Goal: Task Accomplishment & Management: Complete application form

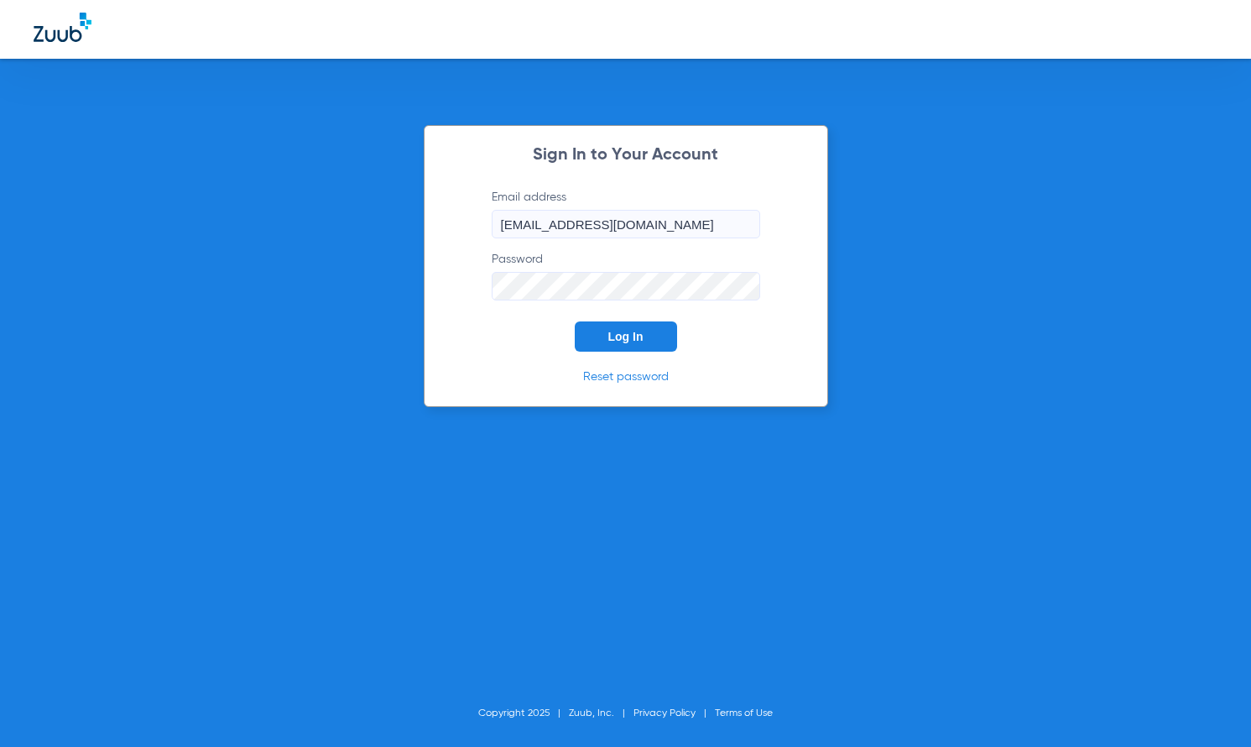
click at [617, 333] on span "Log In" at bounding box center [625, 336] width 35 height 13
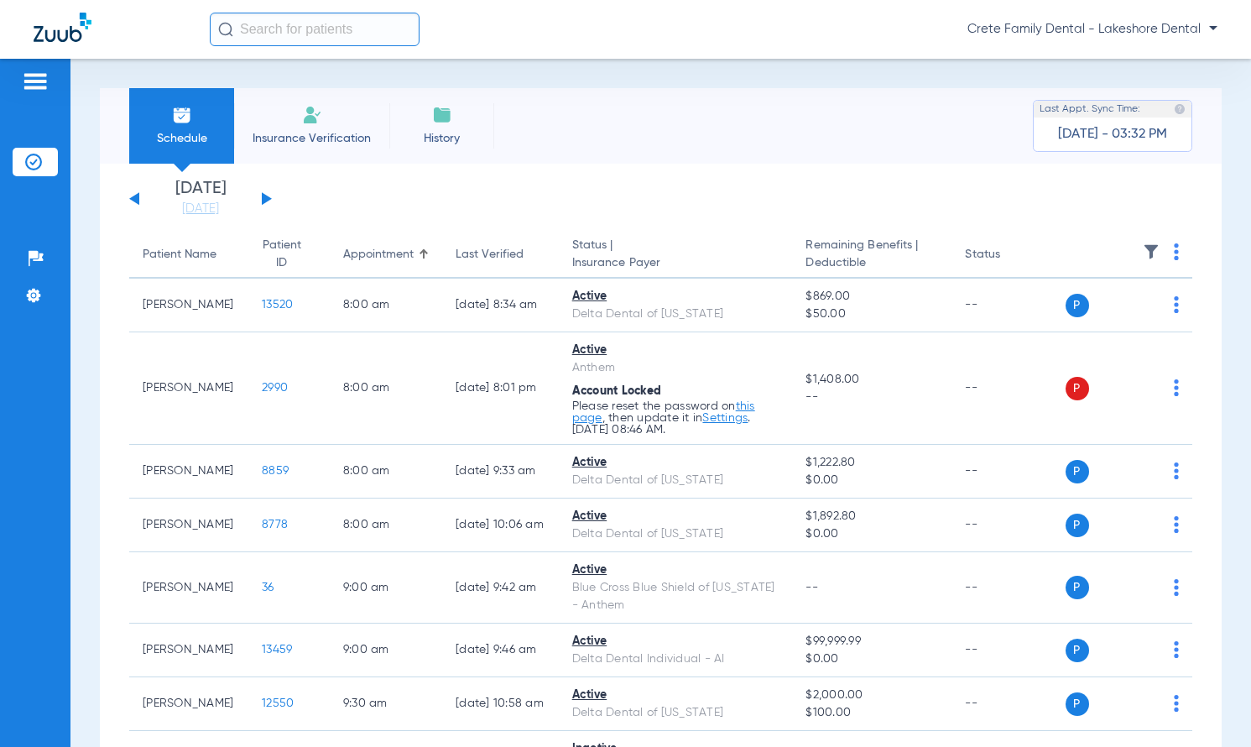
click at [268, 200] on button at bounding box center [267, 198] width 10 height 13
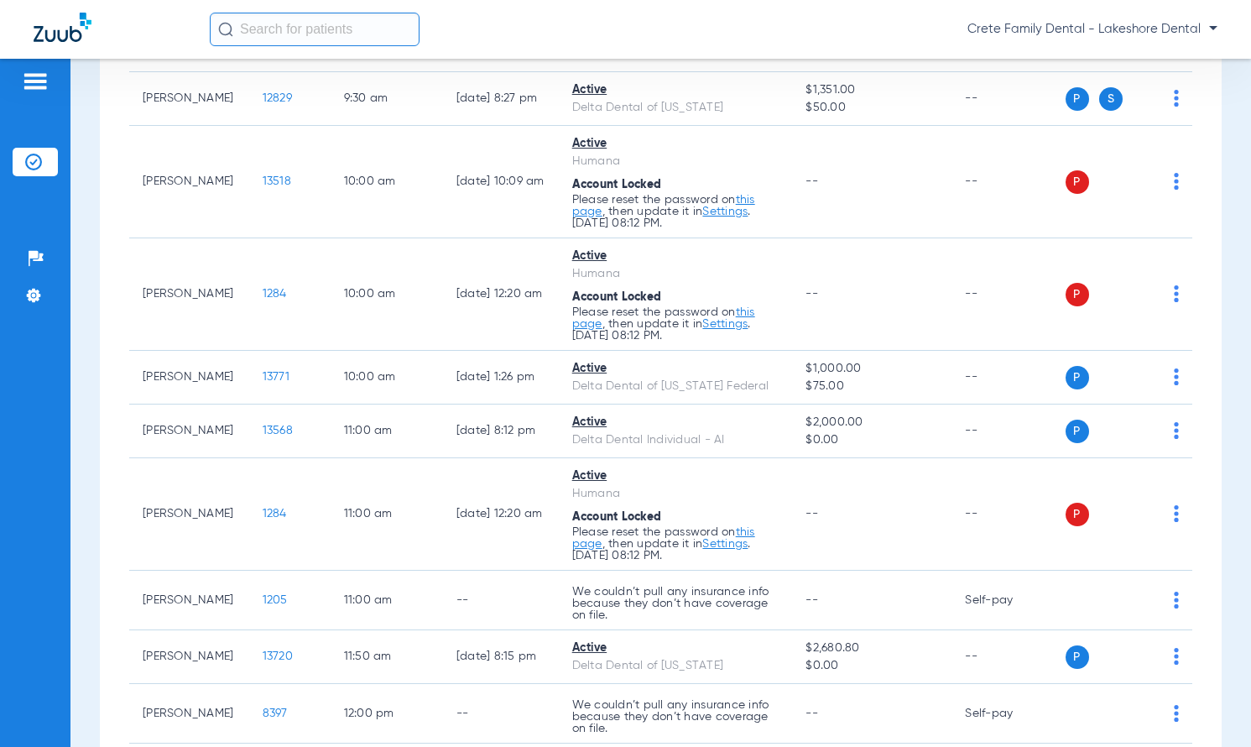
scroll to position [419, 0]
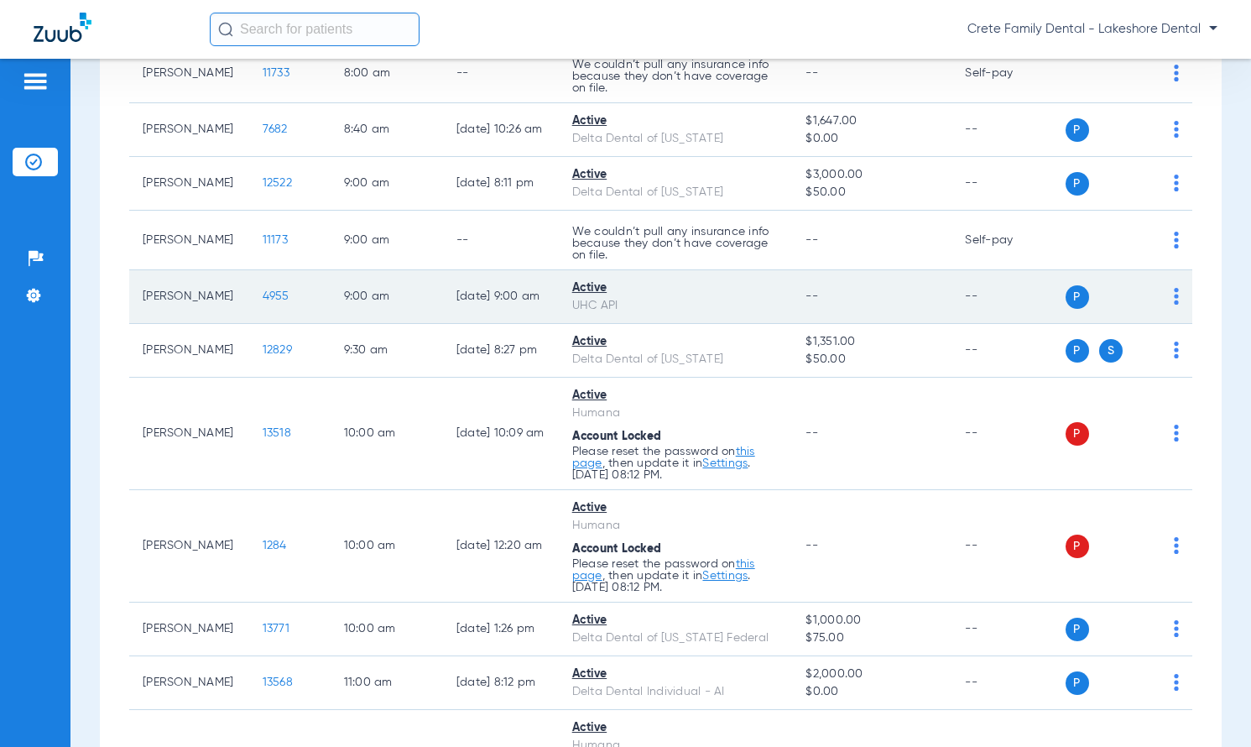
click at [272, 294] on span "4955" at bounding box center [276, 296] width 27 height 12
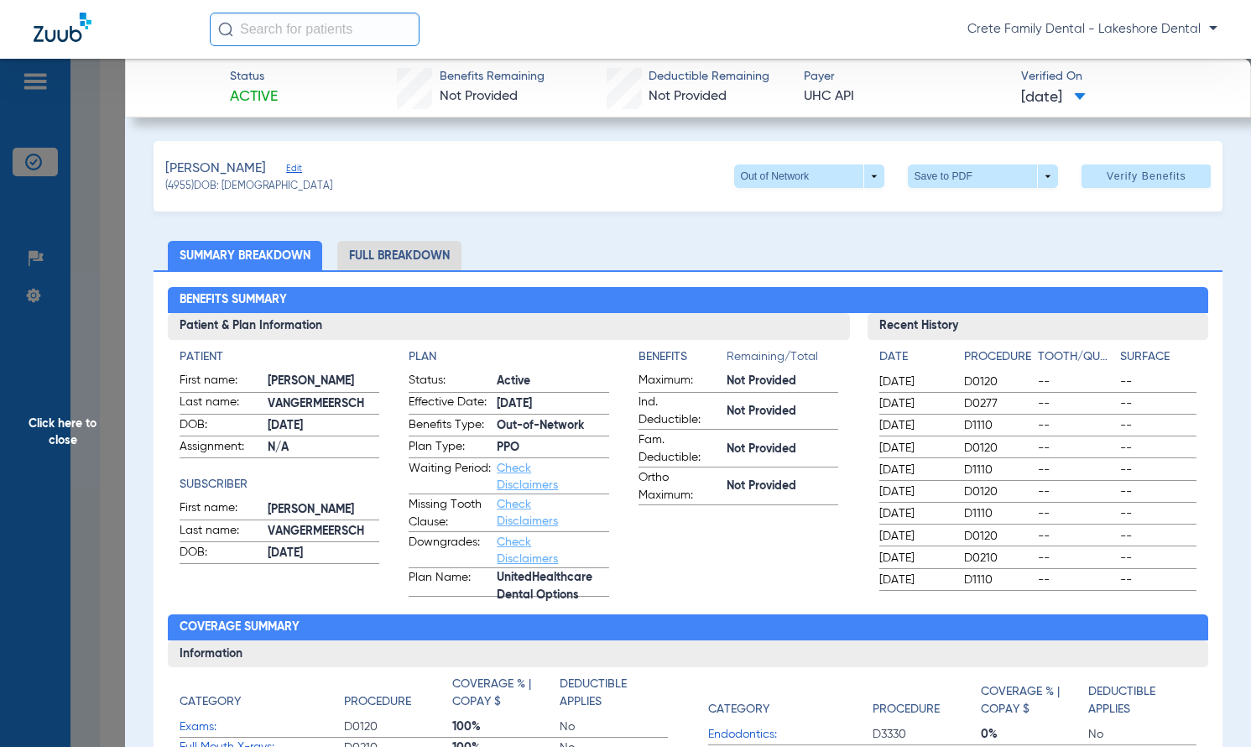
click at [19, 217] on span "Click here to close" at bounding box center [62, 432] width 125 height 747
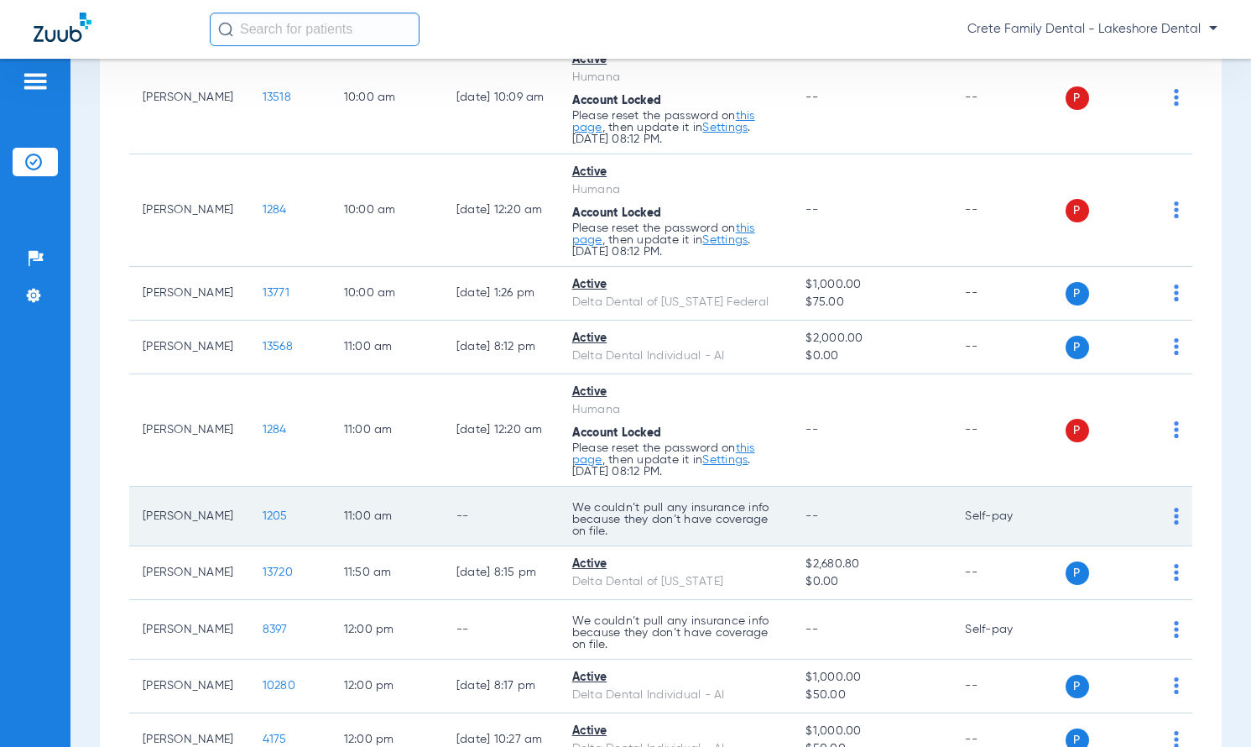
scroll to position [839, 0]
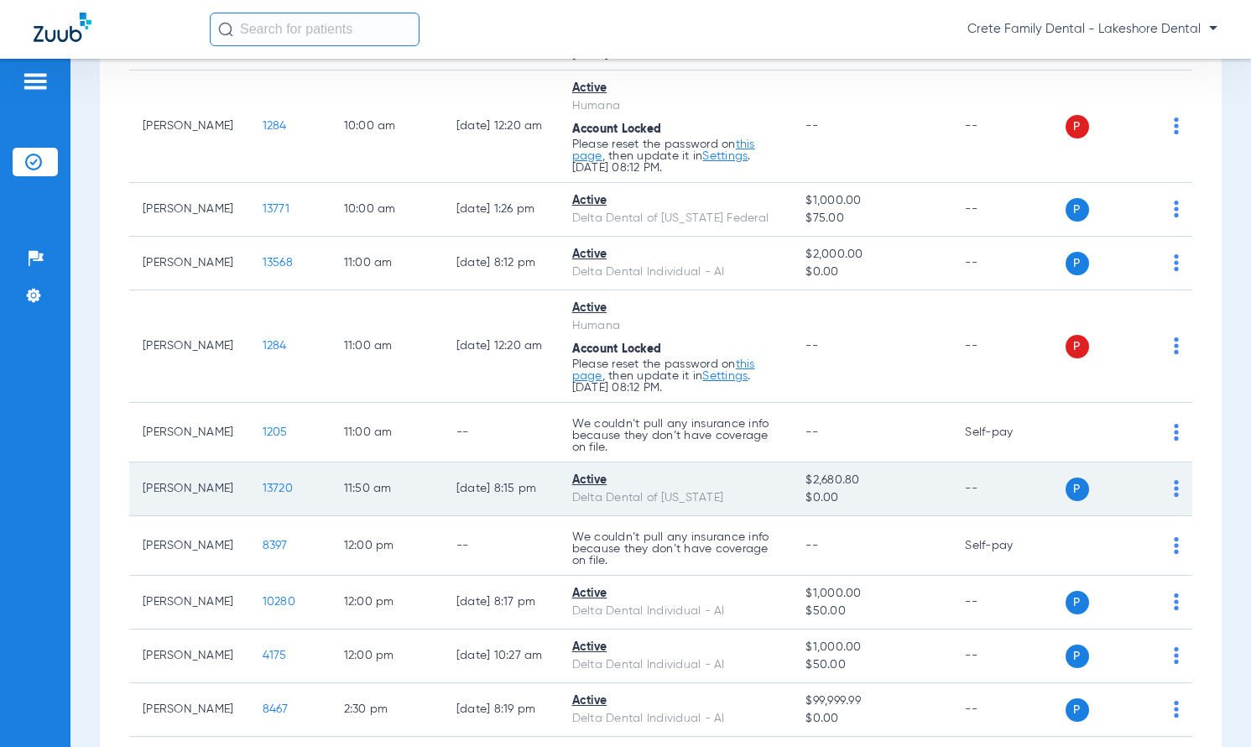
click at [273, 487] on span "13720" at bounding box center [278, 488] width 30 height 12
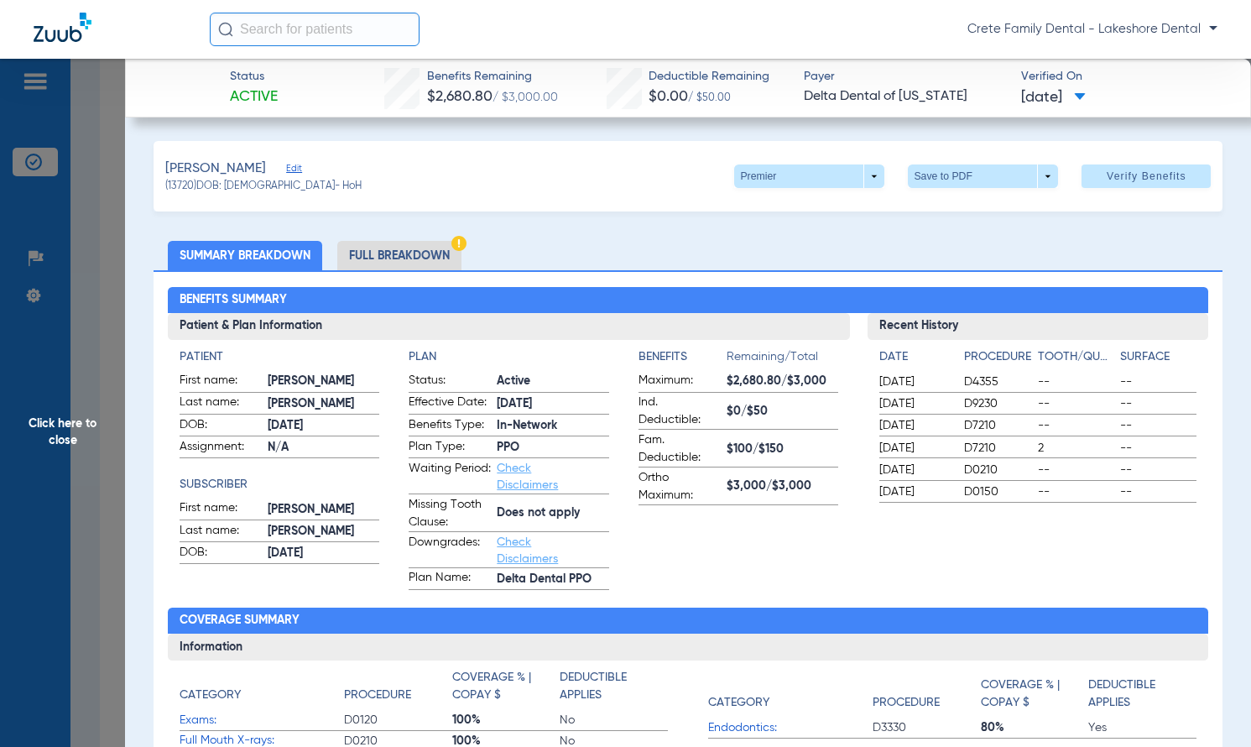
click at [35, 202] on span "Click here to close" at bounding box center [62, 432] width 125 height 747
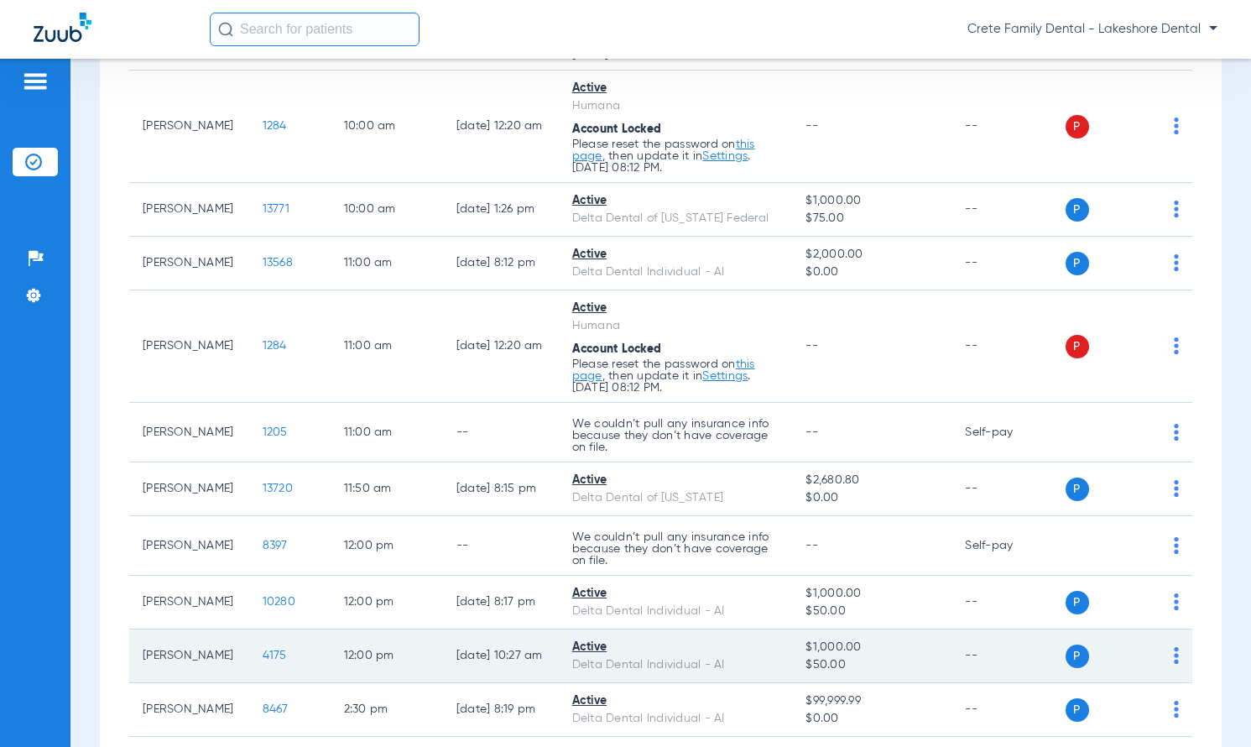
click at [277, 654] on span "4175" at bounding box center [275, 655] width 24 height 12
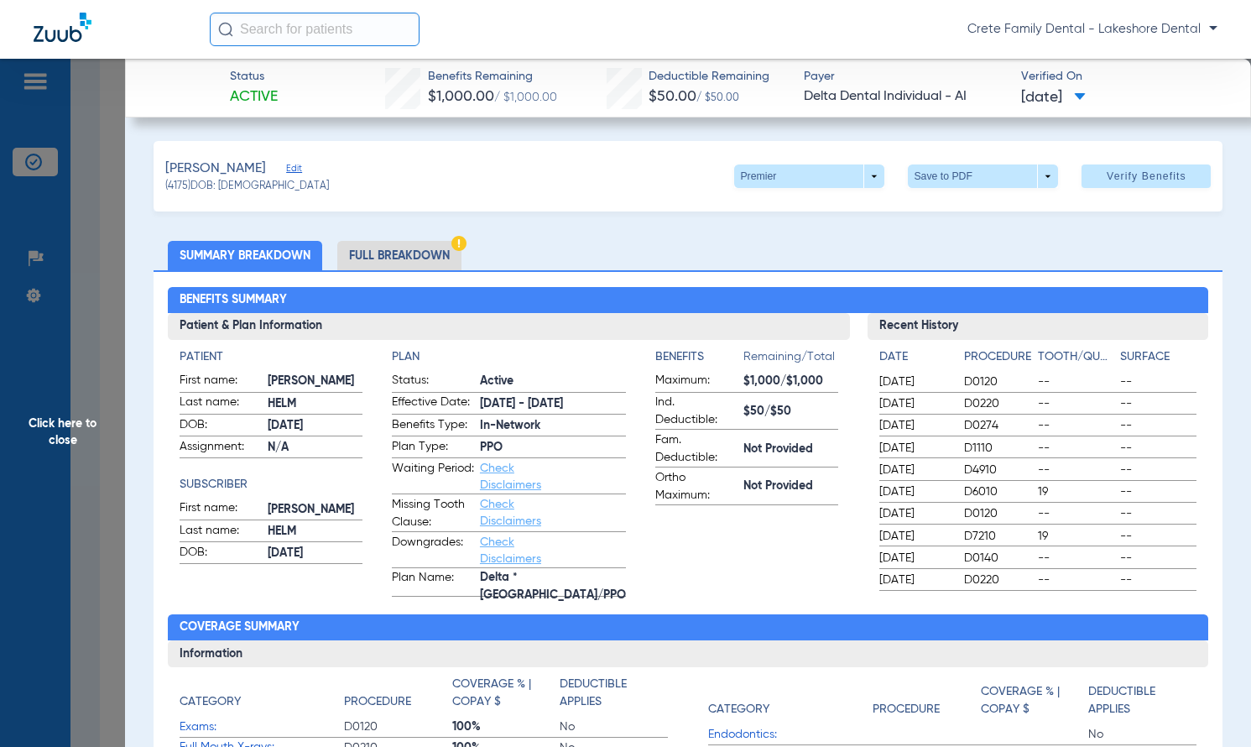
click at [55, 358] on span "Click here to close" at bounding box center [62, 432] width 125 height 747
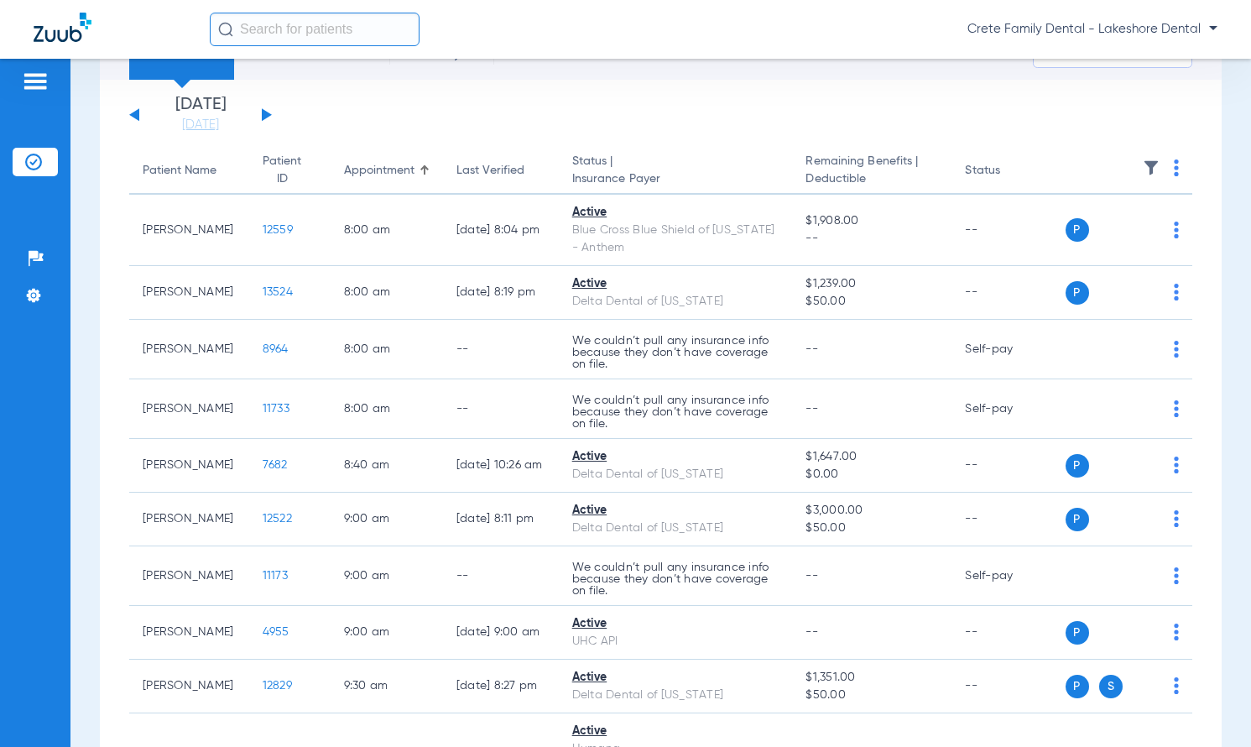
scroll to position [0, 0]
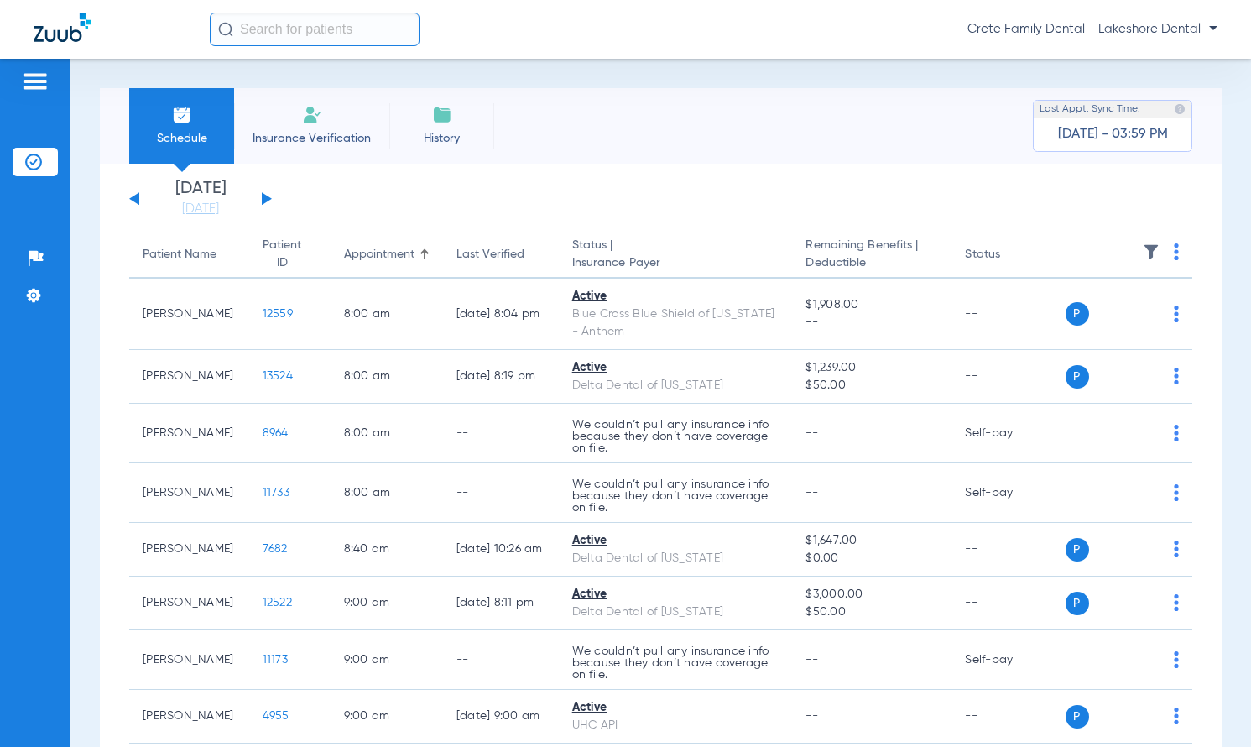
click at [279, 133] on span "Insurance Verification" at bounding box center [312, 138] width 130 height 17
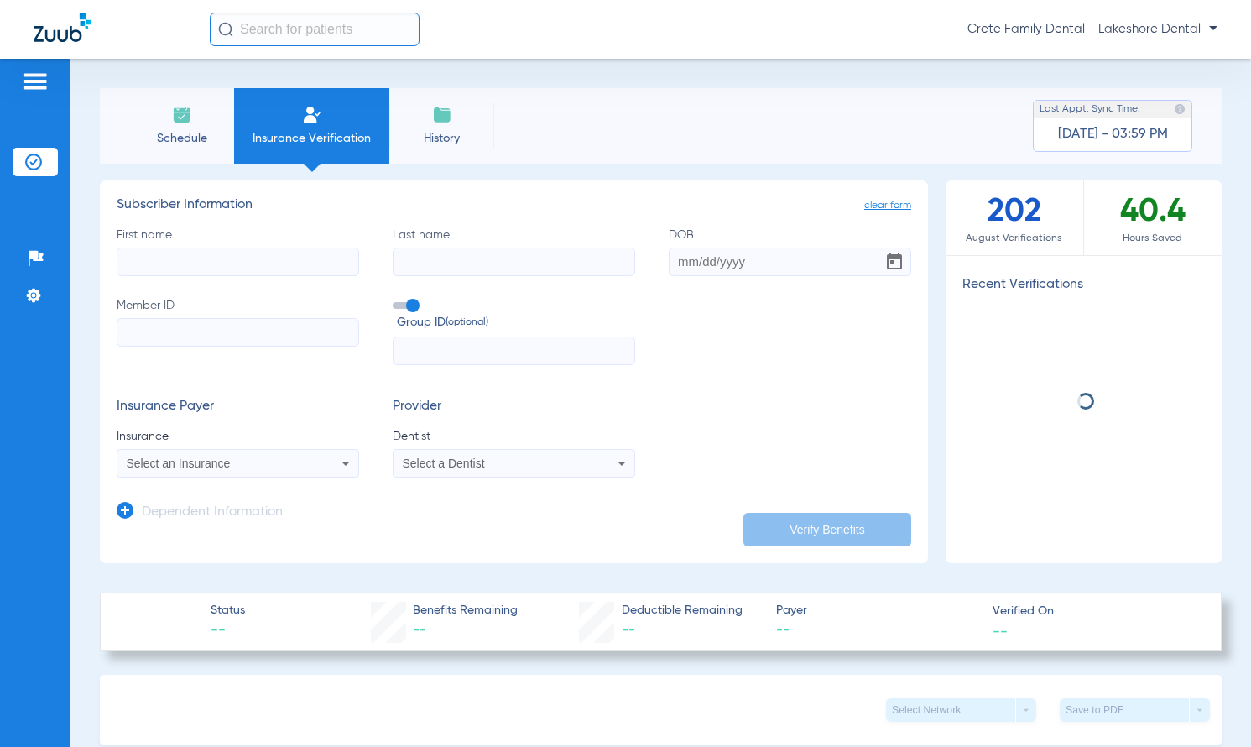
click at [221, 257] on input "First name" at bounding box center [238, 261] width 242 height 29
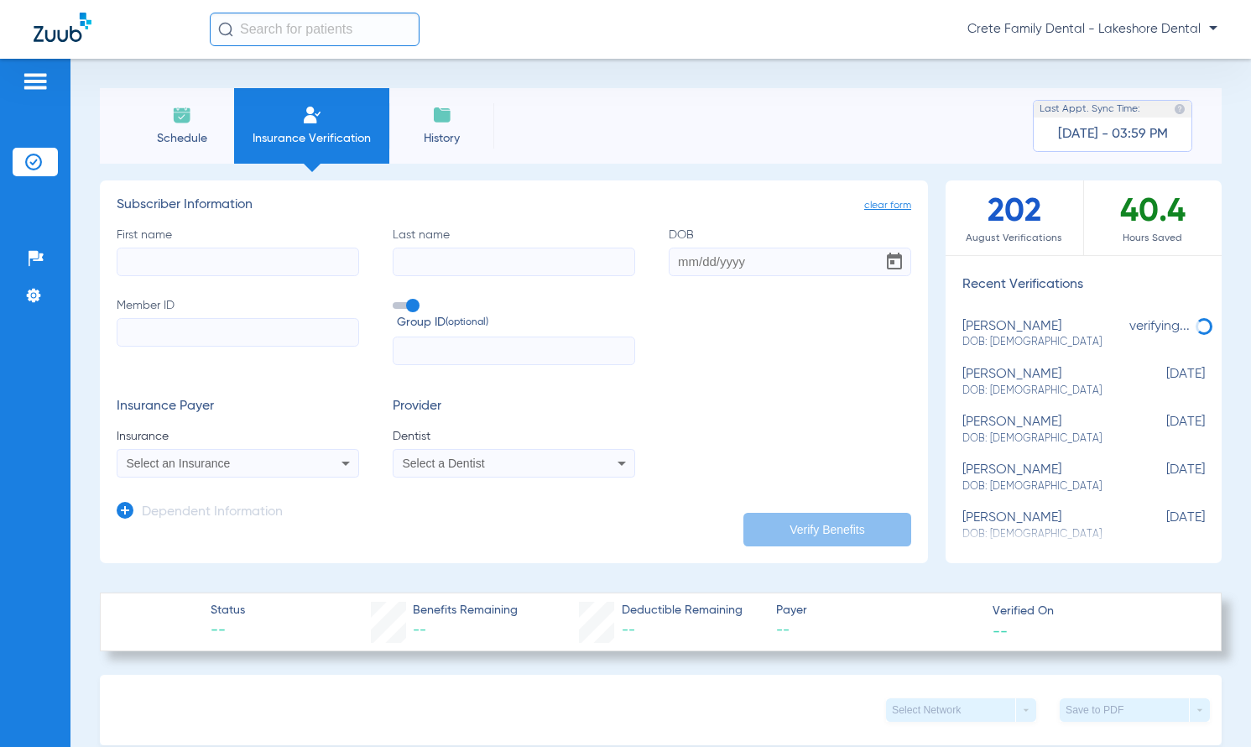
click at [745, 258] on input "DOB" at bounding box center [790, 261] width 242 height 29
click at [138, 263] on input "First name Required" at bounding box center [238, 261] width 242 height 29
click at [207, 265] on input "First name Required" at bounding box center [238, 261] width 242 height 29
type input "Collin"
type input "d"
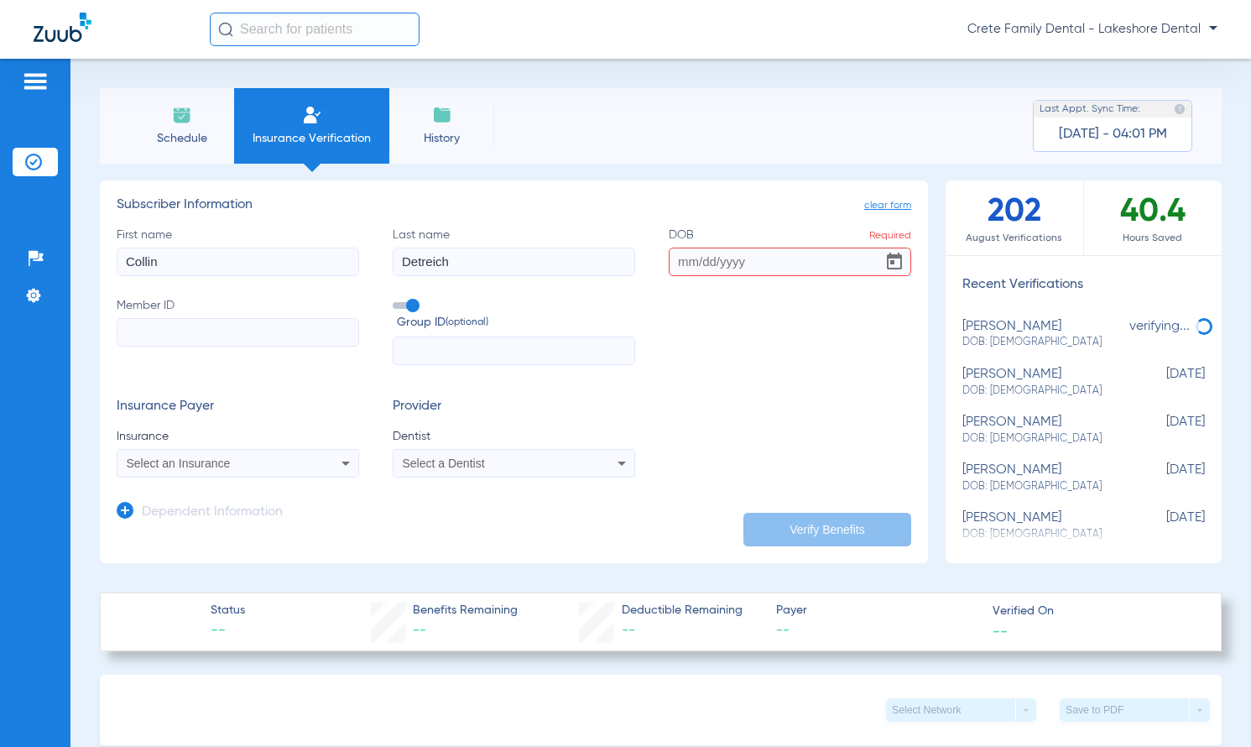
type input "Detreich"
click at [769, 257] on input "DOB Required" at bounding box center [790, 261] width 242 height 29
click at [935, 125] on div "Schedule Insurance Verification History Last Appt. Sync Time: [DATE] - 04:01 PM" at bounding box center [661, 126] width 1122 height 76
click at [796, 277] on div "First name [PERSON_NAME] Last name Detreich DOB Required Member ID Group ID (op…" at bounding box center [514, 296] width 794 height 139
click at [743, 263] on input "DOB Required" at bounding box center [790, 261] width 242 height 29
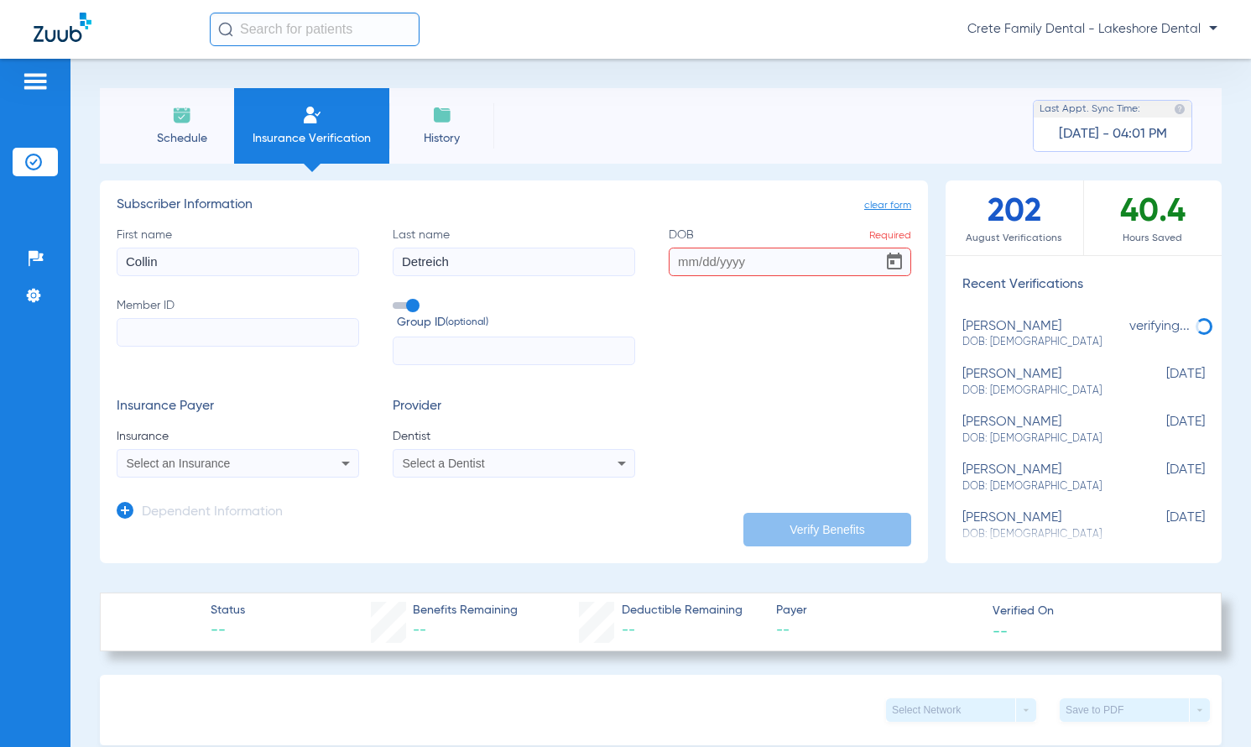
click at [726, 263] on input "DOB Required" at bounding box center [790, 261] width 242 height 29
click at [763, 260] on input "[DATE]" at bounding box center [790, 261] width 242 height 29
click at [817, 374] on form "First name [PERSON_NAME] Last name Detreich DOB [DEMOGRAPHIC_DATA] Member ID Gr…" at bounding box center [514, 353] width 794 height 252
click at [735, 262] on input "[DATE]" at bounding box center [790, 261] width 242 height 29
type input "[DATE]"
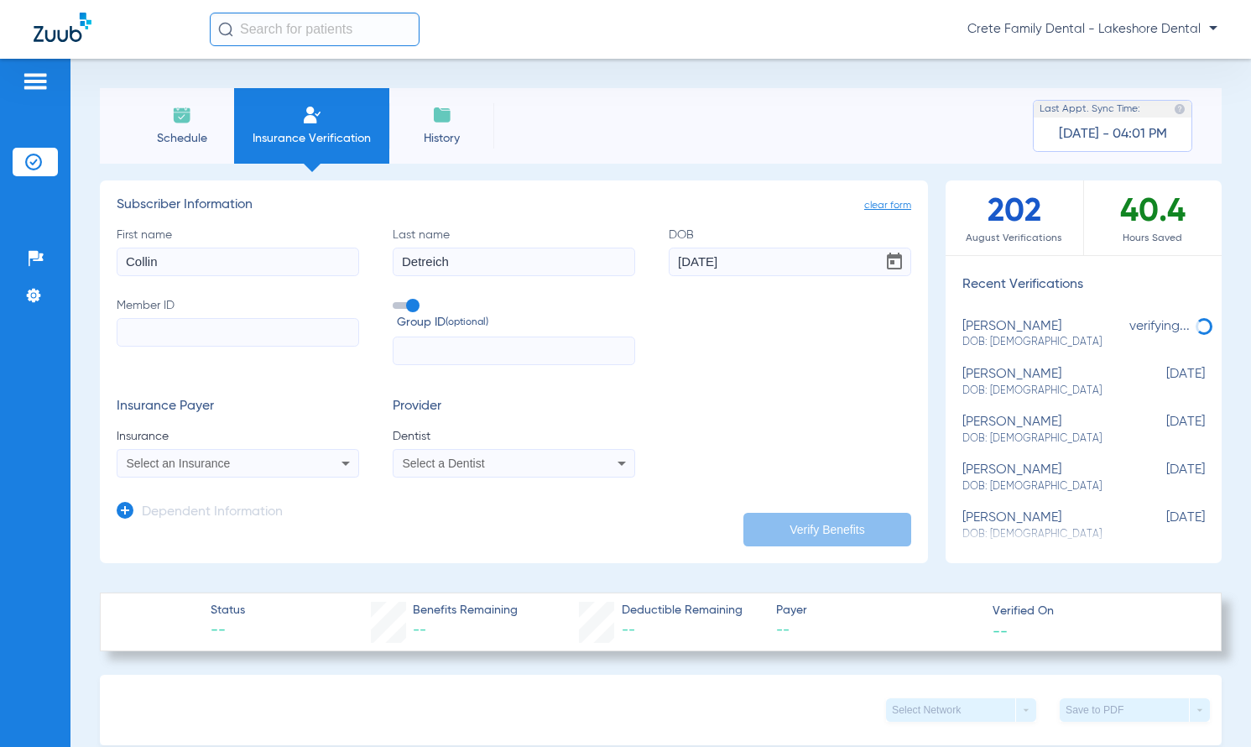
click at [785, 331] on div "First name [PERSON_NAME] Last name Detreich DOB [DEMOGRAPHIC_DATA] Member ID Gr…" at bounding box center [514, 296] width 794 height 139
click at [232, 323] on input "Member ID" at bounding box center [238, 332] width 242 height 29
paste input "AYZ268W23444"
type input "AYZ268W23444"
click at [243, 462] on div "Select an Insurance" at bounding box center [216, 463] width 179 height 12
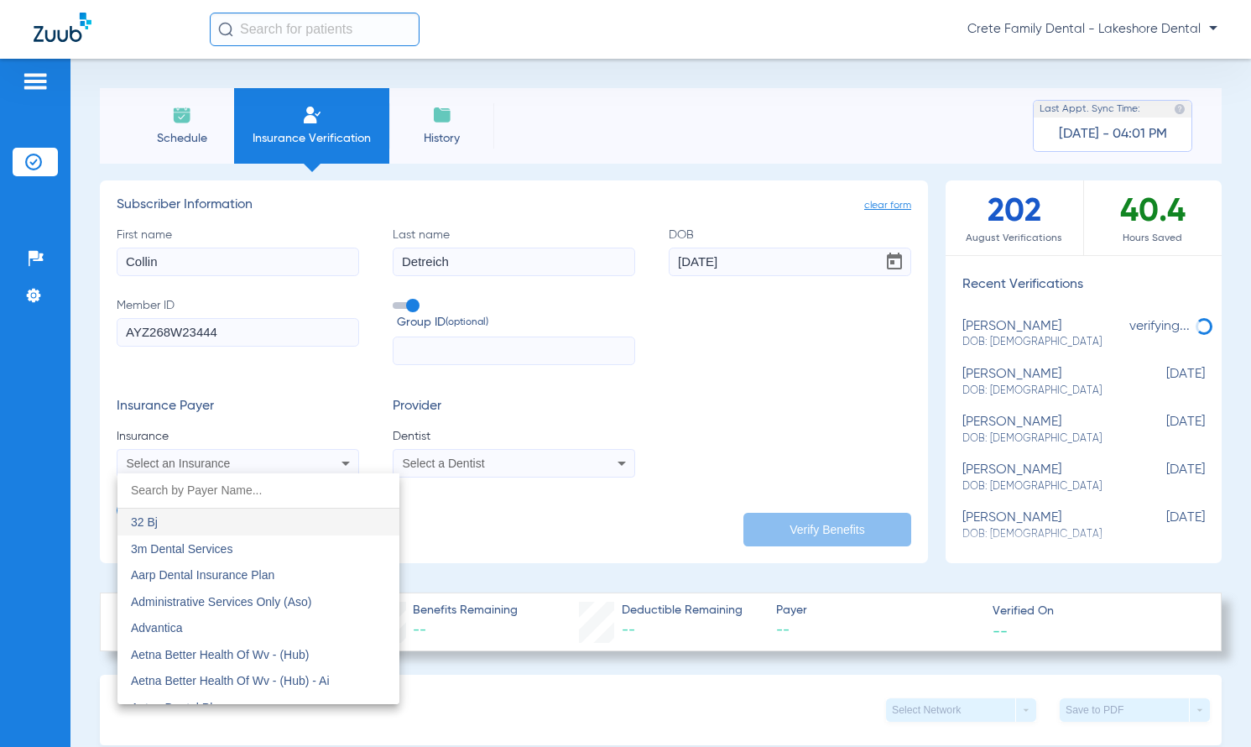
click at [191, 490] on input "dropdown search" at bounding box center [258, 490] width 282 height 34
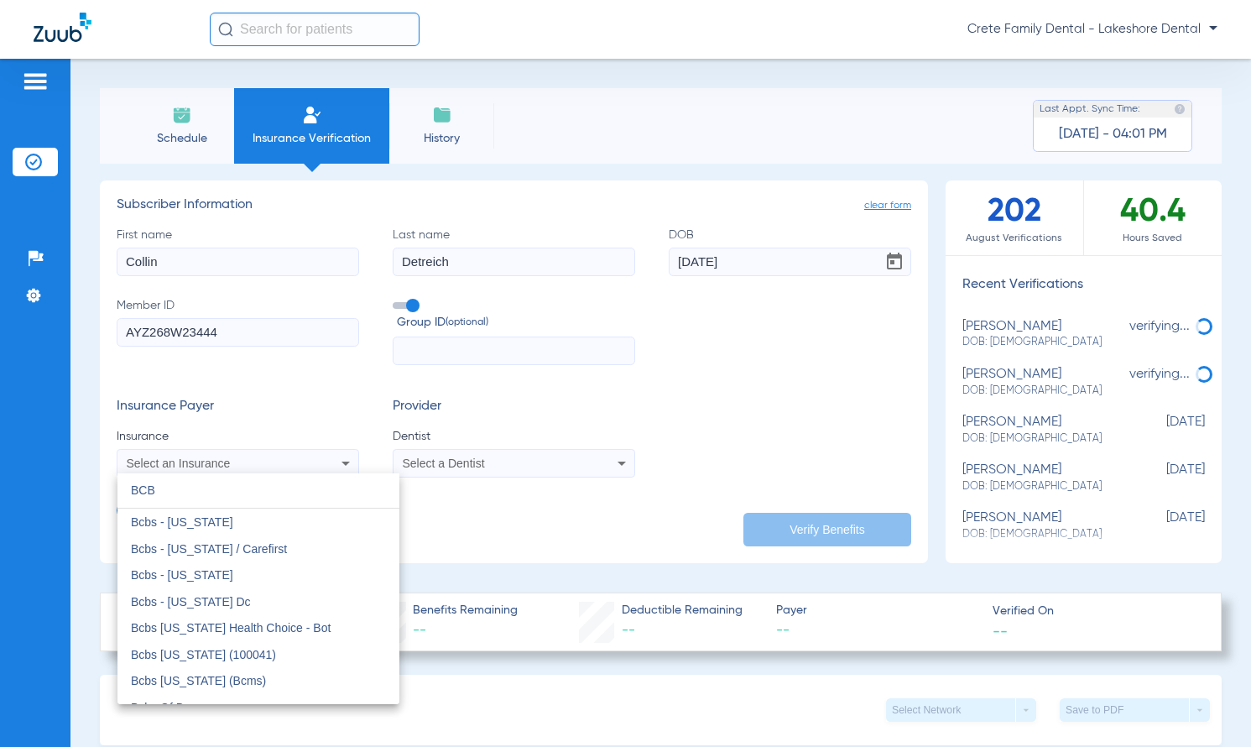
type input "BCBS"
drag, startPoint x: 192, startPoint y: 490, endPoint x: 76, endPoint y: 487, distance: 115.8
click at [76, 487] on div "BCBS close Bcbs - [US_STATE] Bcbs - [US_STATE] / Carefirst Bcbs - [US_STATE] Bc…" at bounding box center [625, 373] width 1251 height 747
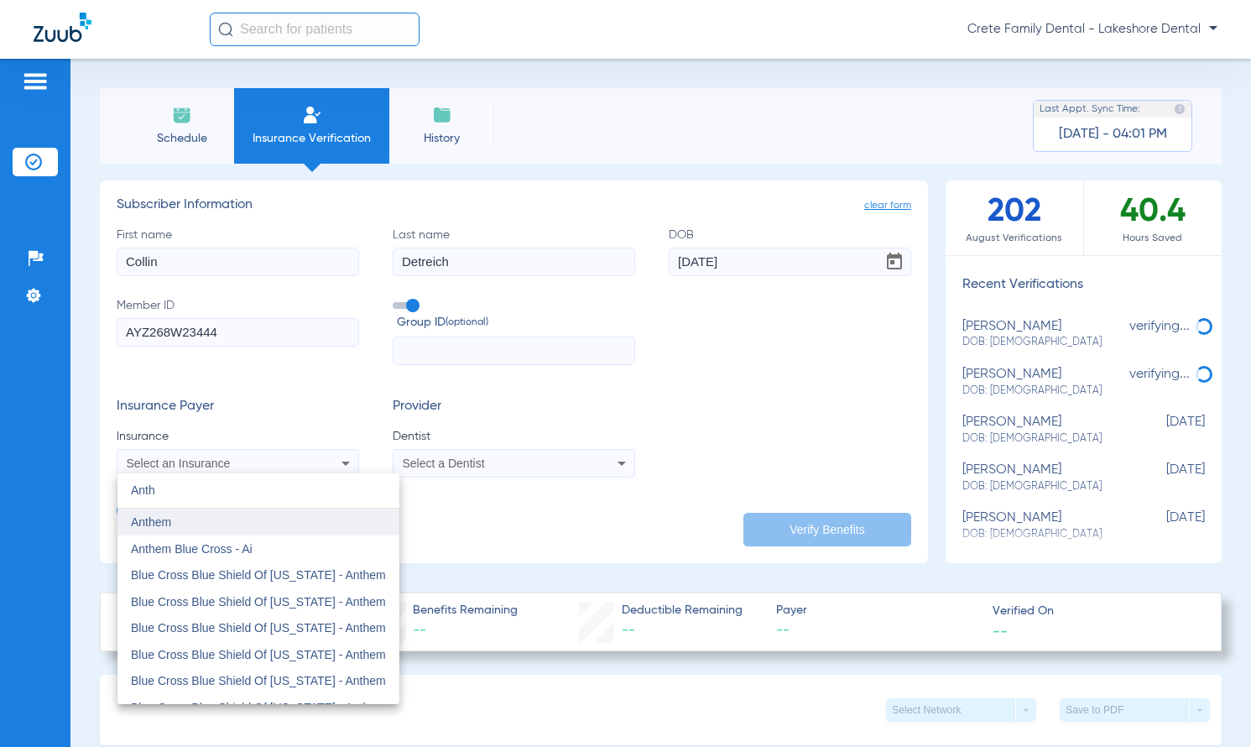
type input "Anth"
click at [164, 527] on span "Anthem" at bounding box center [151, 521] width 40 height 13
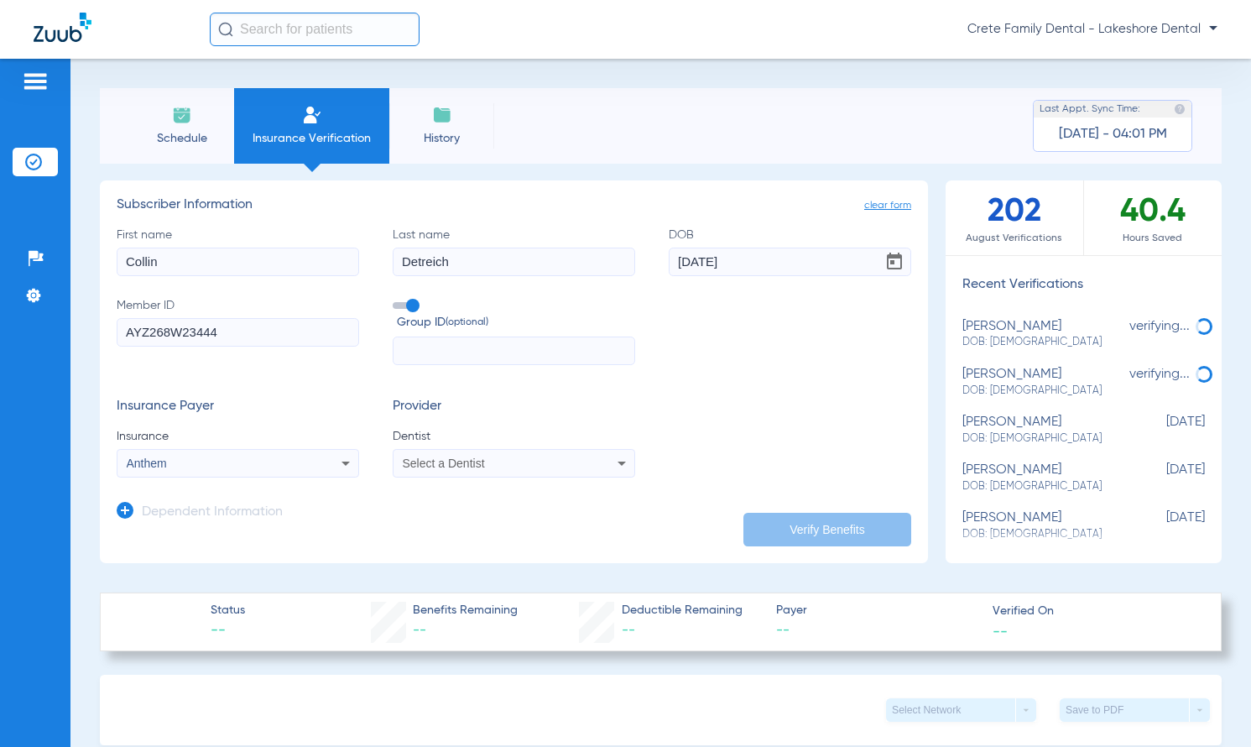
click at [480, 464] on span "Select a Dentist" at bounding box center [444, 462] width 82 height 13
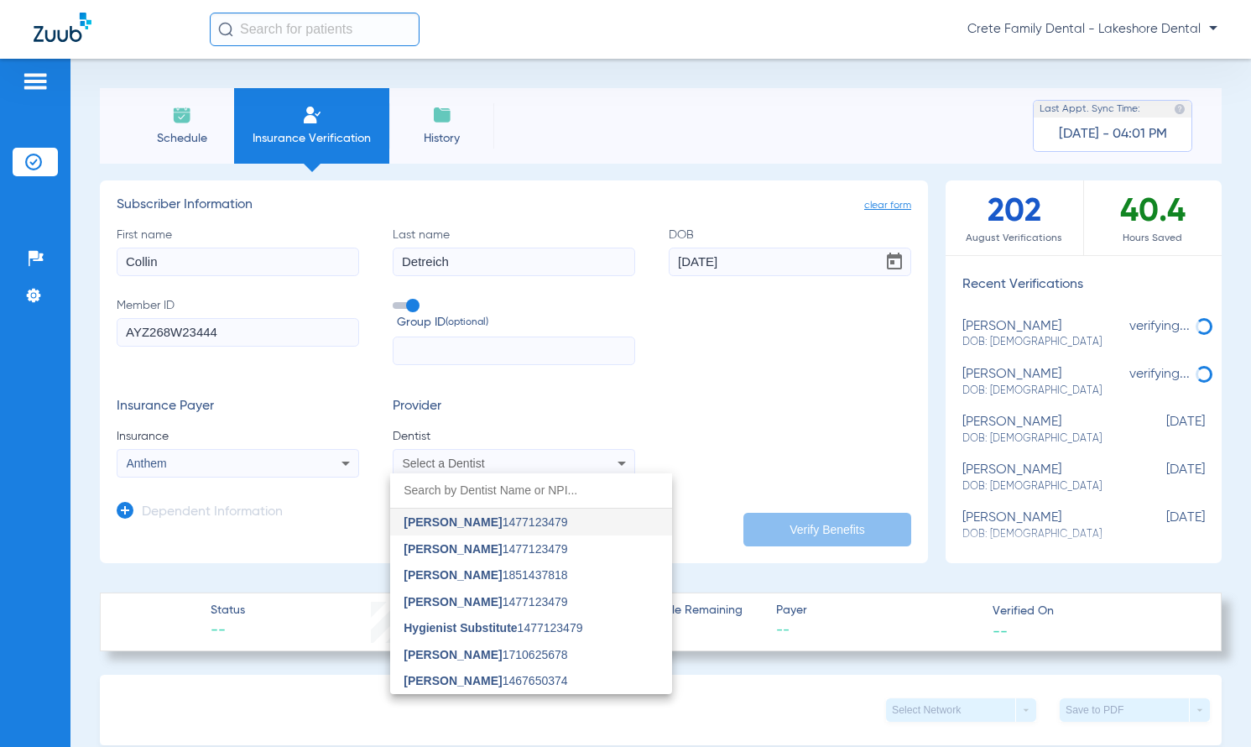
click at [485, 523] on span "[PERSON_NAME] 1477123479" at bounding box center [486, 522] width 164 height 12
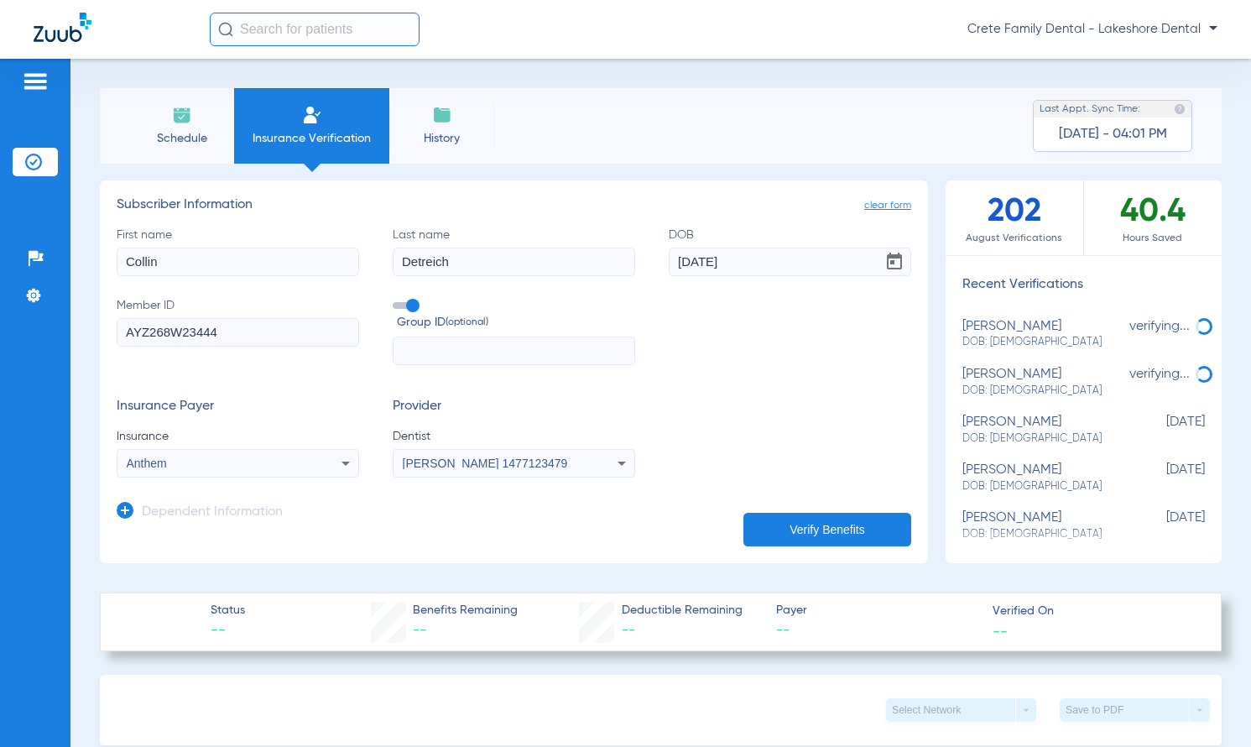
click at [815, 534] on button "Verify Benefits" at bounding box center [827, 530] width 168 height 34
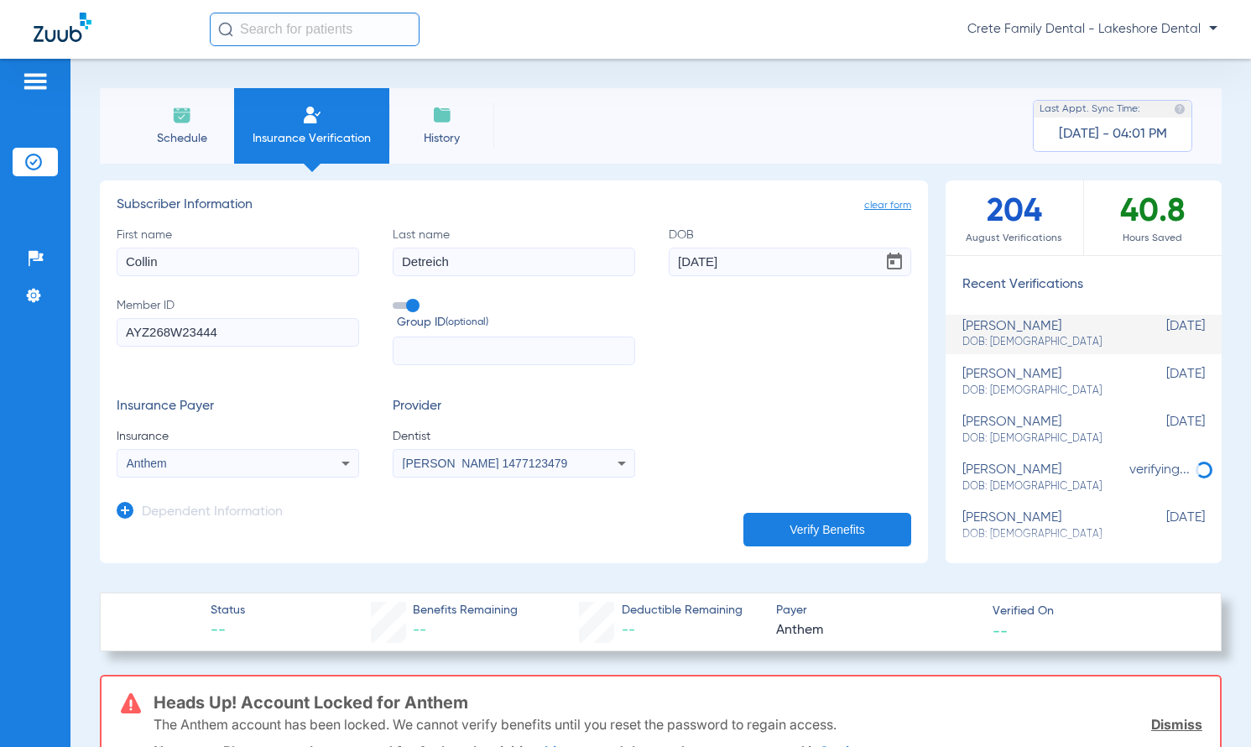
click at [956, 114] on div "Schedule Insurance Verification History Last Appt. Sync Time: [DATE] - 04:01 PM" at bounding box center [661, 126] width 1122 height 76
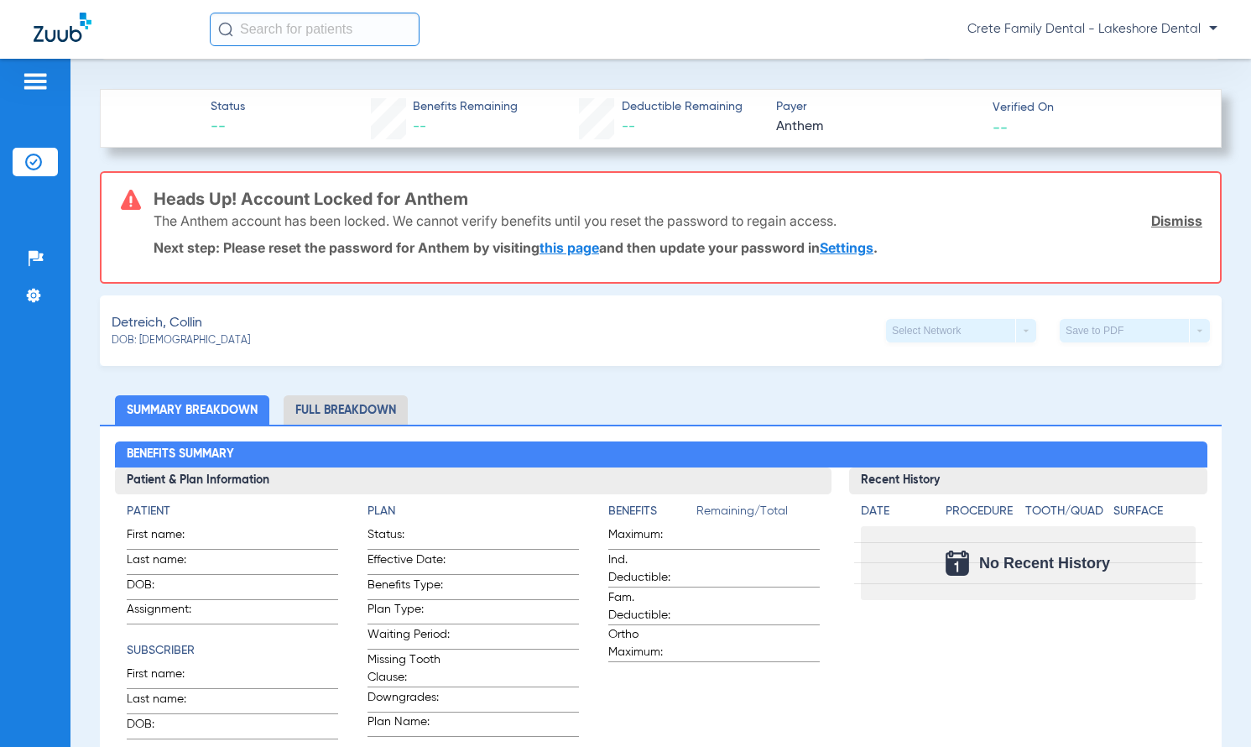
scroll to position [587, 0]
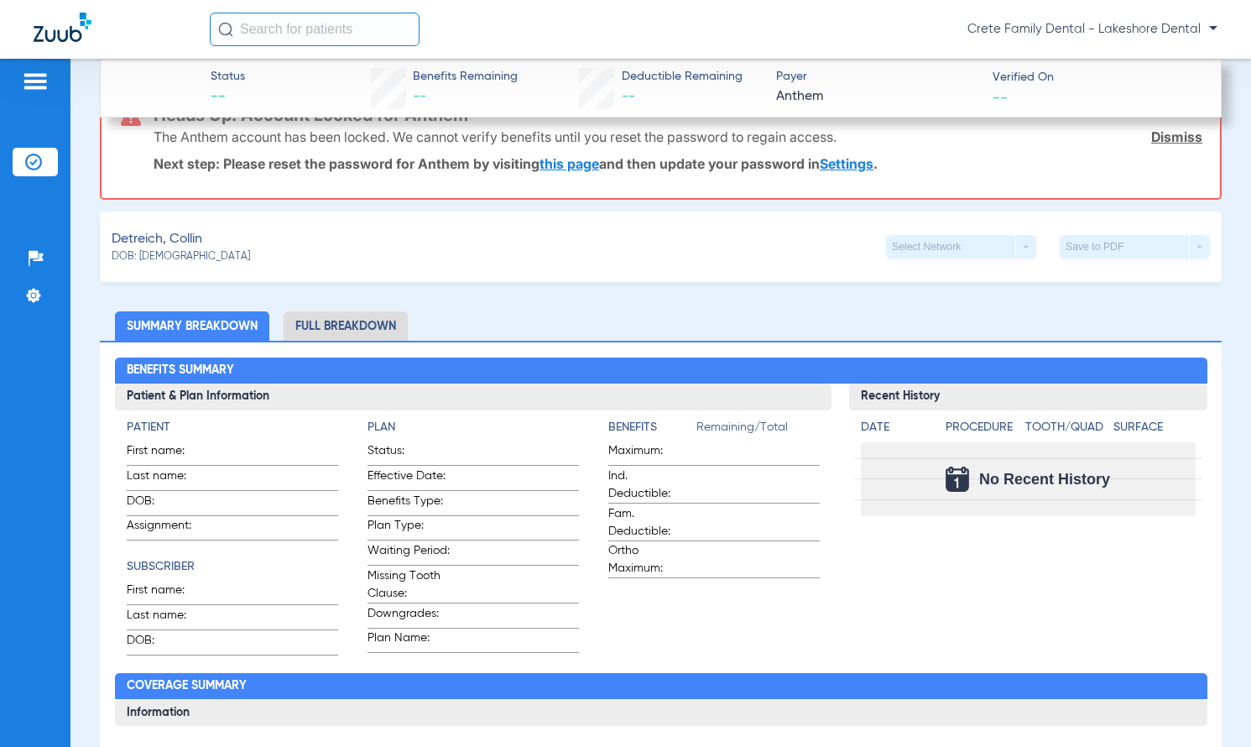
click at [1151, 128] on link "Dismiss" at bounding box center [1176, 136] width 51 height 17
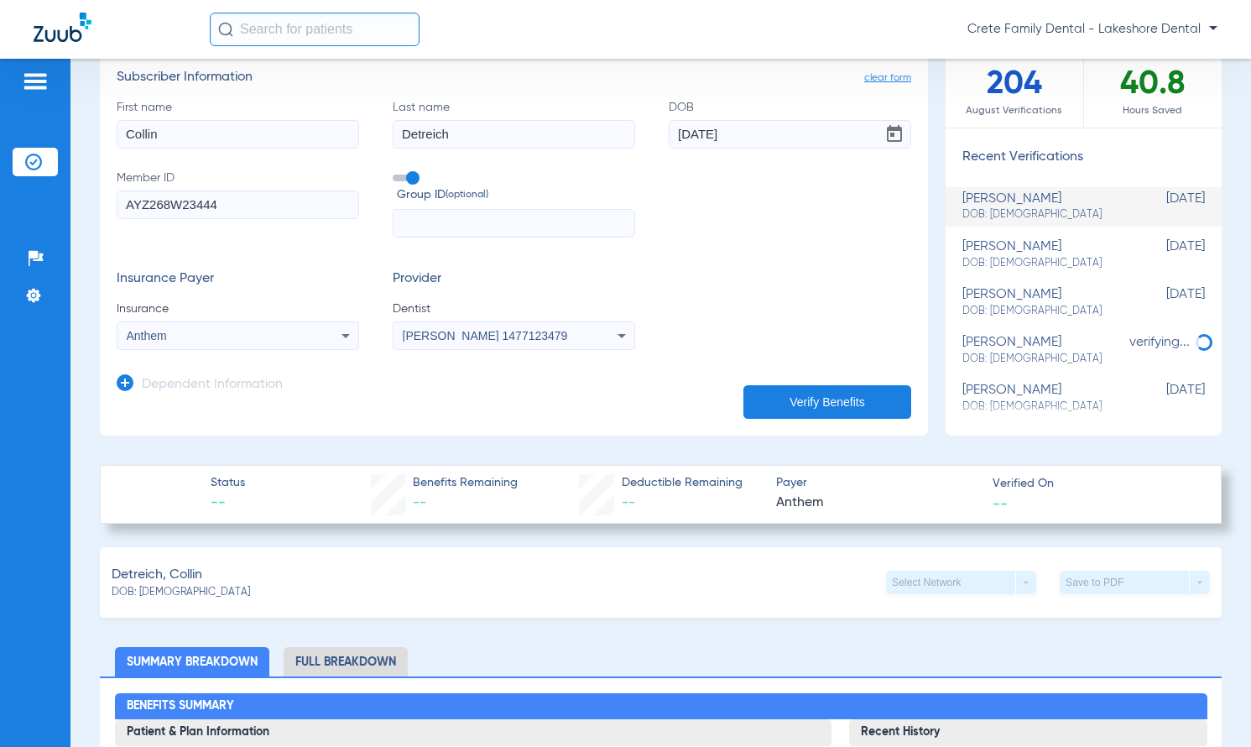
scroll to position [0, 0]
